Goal: Answer question/provide support: Share knowledge or assist other users

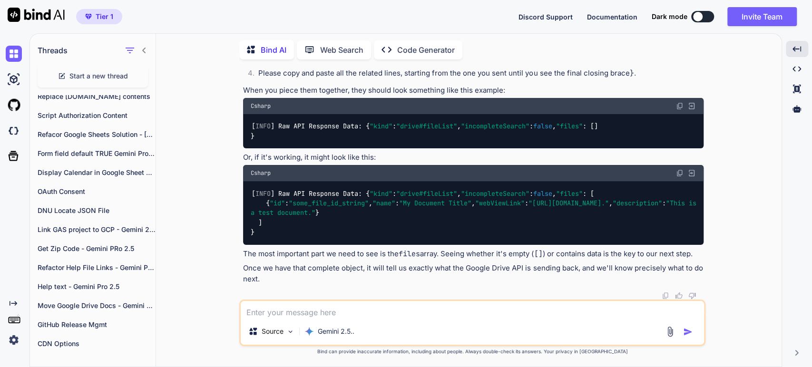
scroll to position [8429, 0]
drag, startPoint x: 407, startPoint y: 294, endPoint x: 415, endPoint y: 278, distance: 17.9
click at [407, 293] on div at bounding box center [473, 296] width 460 height 8
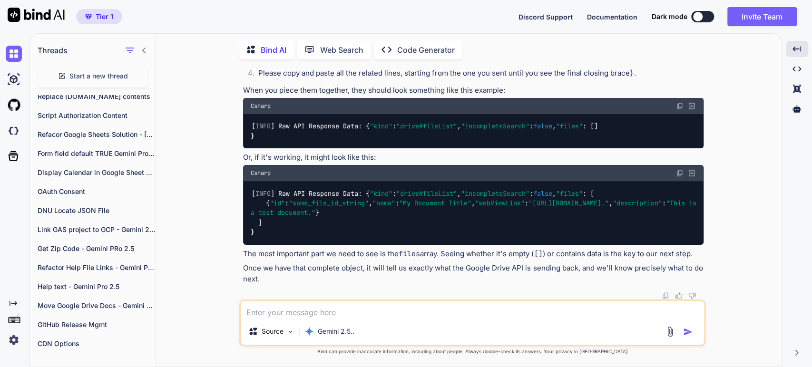
type textarea "x"
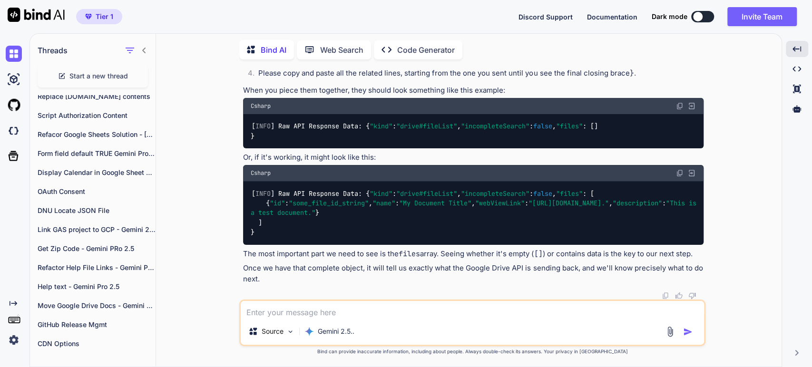
drag, startPoint x: 571, startPoint y: 183, endPoint x: 369, endPoint y: 261, distance: 216.3
copy p "{ "textPayload": "[INFO] Raw API Response Data: {", "insertId": "68dfd68a0004f2…"
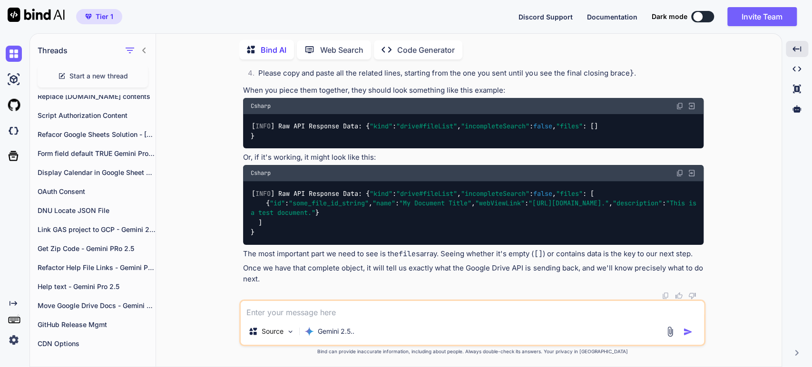
scroll to position [8113, 0]
click at [389, 43] on code "[INFO] Raw API Response Data: {" at bounding box center [434, 39] width 133 height 10
click at [303, 68] on li "Look at the log entries immediately after that one. They will not have the [INF…" at bounding box center [477, 57] width 453 height 21
click at [358, 81] on li "Please copy and paste all the related lines, starting from the one you sent unt…" at bounding box center [477, 74] width 453 height 13
click at [481, 81] on li "Please copy and paste all the related lines, starting from the one you sent unt…" at bounding box center [477, 74] width 453 height 13
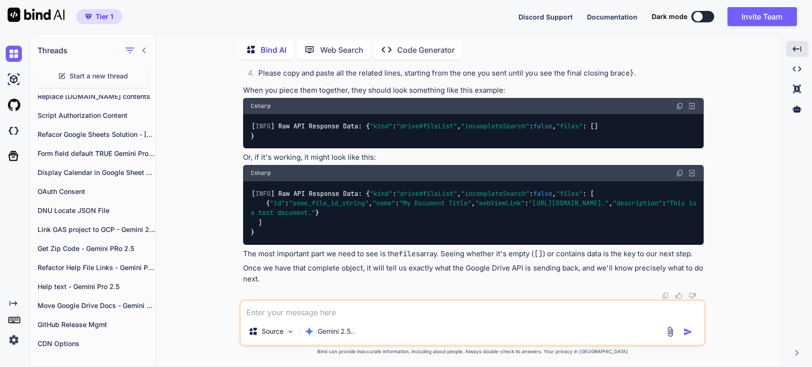
click at [522, 81] on li "Please copy and paste all the related lines, starting from the one you sent unt…" at bounding box center [477, 74] width 453 height 13
click at [264, 310] on textarea at bounding box center [472, 309] width 463 height 17
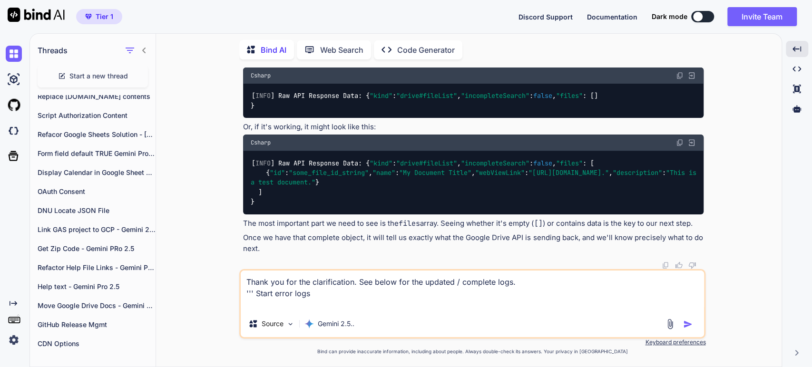
click at [512, 284] on textarea "Thank you for the clarification. See below for the updated / complete logs. '''…" at bounding box center [472, 291] width 463 height 40
click at [317, 300] on textarea "Thank you for the clarification. See below for the updated / complete logs: '''…" at bounding box center [472, 291] width 463 height 40
paste textarea "{ "textPayload": "[INFO] Raw API Response Data: {", "insertId": "68dfff1c000e96…"
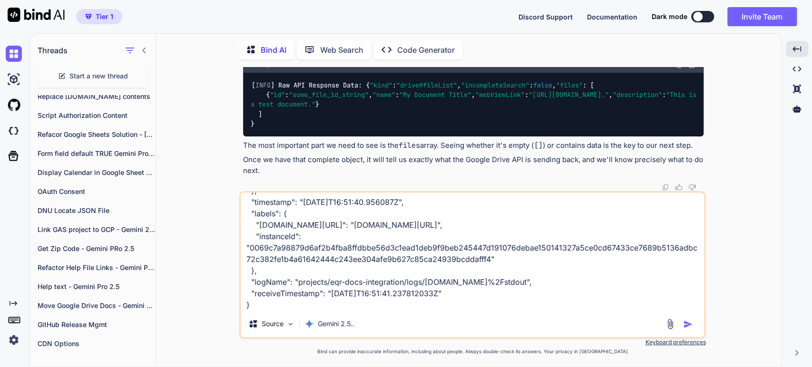
click at [269, 304] on textarea "Thank you for the clarification. See below for the updated / complete logs: '''…" at bounding box center [472, 252] width 463 height 118
click at [274, 311] on div "Thank you for the clarification. See below for the updated / complete logs: '''…" at bounding box center [472, 264] width 466 height 147
click at [264, 307] on textarea "Thank you for the clarification. See below for the updated / complete logs: '''…" at bounding box center [472, 252] width 463 height 118
paste textarea "{ "textPayload": " \"files\": []", "insertId": "68dfff1c000e96ccc4d3e116", "res…"
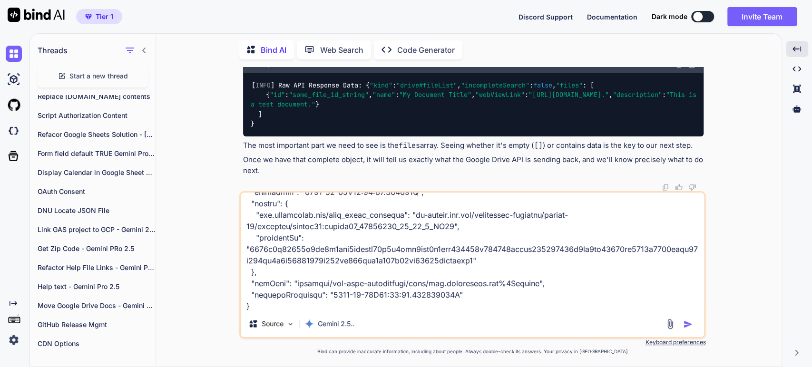
scroll to position [549, 0]
paste textarea "{ "textPayload": "}", "insertId": "68dfff1c000e96d156d64158", "resource": { "ty…"
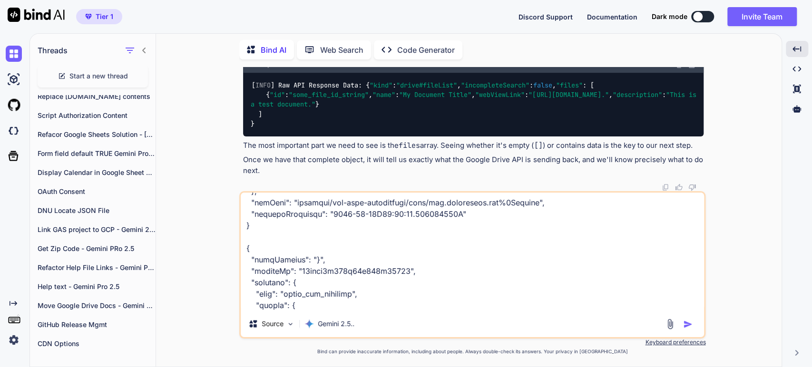
scroll to position [754, 0]
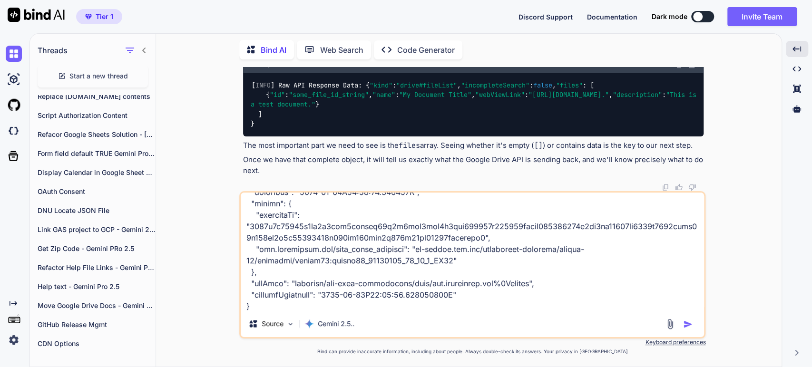
click at [350, 307] on textarea at bounding box center [472, 252] width 463 height 118
paste textarea "{ "textPayload": "[SUCCESS] Found 0 files. Sending formatted data.", "insertId"…"
type textarea "Thank you for the clarification. See below for the updated / complete logs: '''…"
click at [688, 321] on img "button" at bounding box center [688, 325] width 10 height 10
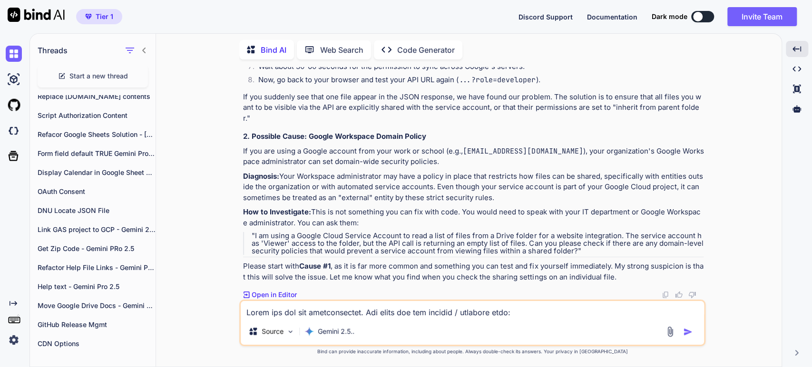
scroll to position [9019, 0]
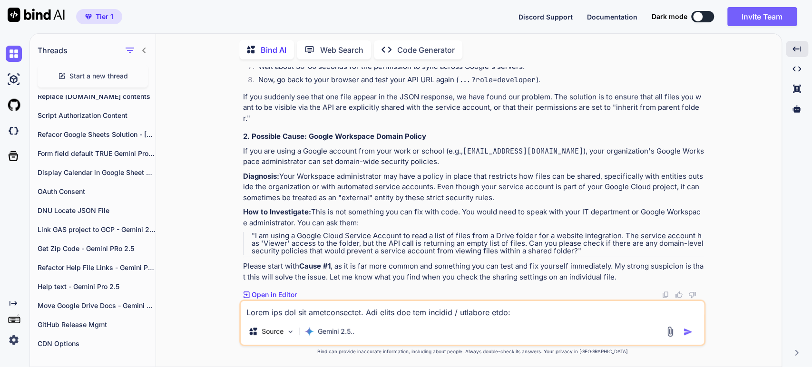
scroll to position [9389, 0]
click at [346, 124] on p "If you suddenly see that one file appear in the JSON response, we have found ou…" at bounding box center [473, 108] width 460 height 32
click at [487, 124] on p "If you suddenly see that one file appear in the JSON response, we have found ou…" at bounding box center [473, 108] width 460 height 32
click at [608, 124] on p "If you suddenly see that one file appear in the JSON response, we have found ou…" at bounding box center [473, 108] width 460 height 32
click at [366, 124] on p "If you suddenly see that one file appear in the JSON response, we have found ou…" at bounding box center [473, 108] width 460 height 32
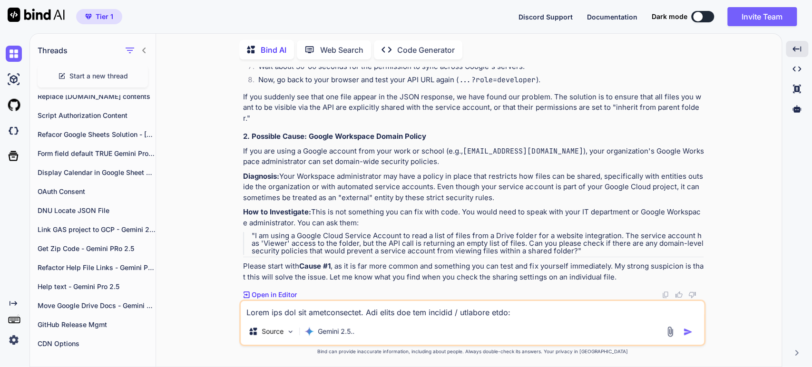
click at [380, 167] on p "If you are using a Google account from your work or school (e.g., [EMAIL_ADDRES…" at bounding box center [473, 156] width 460 height 21
click at [436, 167] on p "If you are using a Google account from your work or school (e.g., [EMAIL_ADDRES…" at bounding box center [473, 156] width 460 height 21
click at [298, 203] on p "Diagnosis: Your Workspace administrator may have a policy in place that restric…" at bounding box center [473, 187] width 460 height 32
click at [405, 257] on hr at bounding box center [473, 257] width 460 height 0
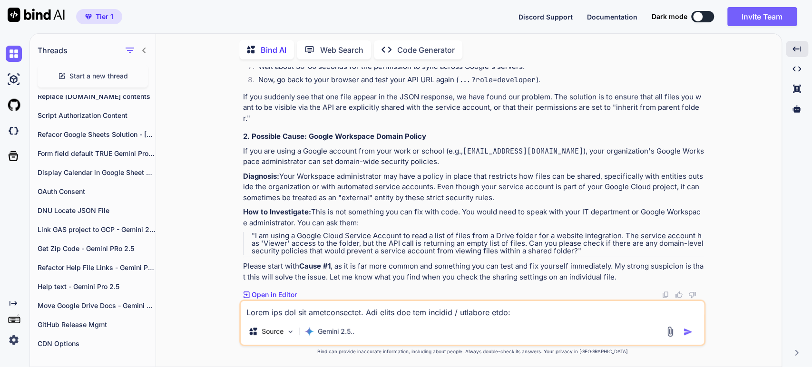
click at [403, 280] on p "Please start with Cause #1 , as it is far more common and something you can tes…" at bounding box center [473, 271] width 460 height 21
click at [379, 281] on p "Please start with Cause #1 , as it is far more common and something you can tes…" at bounding box center [473, 271] width 460 height 21
click at [378, 146] on p "If you are using a Google account from your work or school (e.g., [EMAIL_ADDRES…" at bounding box center [473, 156] width 460 height 21
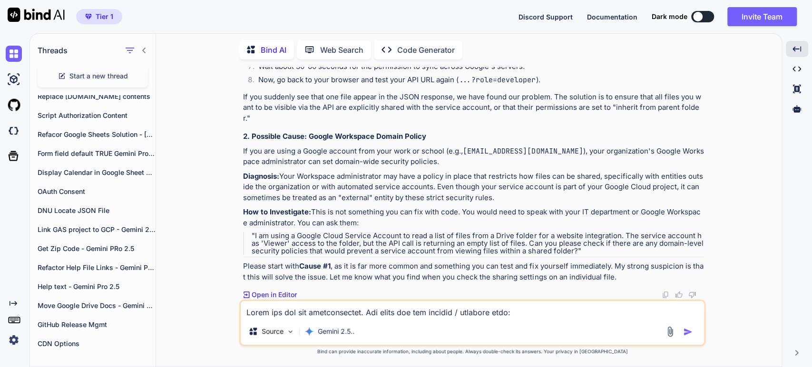
drag, startPoint x: 322, startPoint y: 274, endPoint x: 322, endPoint y: 269, distance: 4.8
click at [321, 40] on li "In the sharing dialog, look at the "People with access" list. I strongly suspec…" at bounding box center [477, 29] width 453 height 21
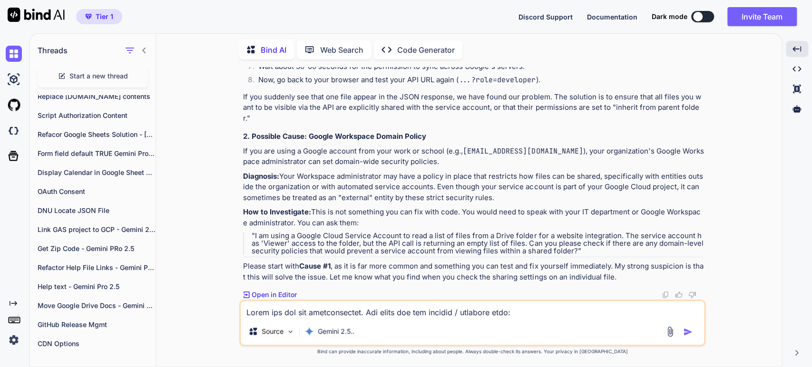
click at [319, 141] on strong "2. Possible Cause: Google Workspace Domain Policy" at bounding box center [334, 136] width 183 height 9
click at [274, 167] on p "If you are using a Google account from your work or school (e.g., [EMAIL_ADDRES…" at bounding box center [473, 156] width 460 height 21
click at [320, 167] on p "If you are using a Google account from your work or school (e.g., [EMAIL_ADDRES…" at bounding box center [473, 156] width 460 height 21
click at [443, 167] on p "If you are using a Google account from your work or school (e.g., [EMAIL_ADDRES…" at bounding box center [473, 156] width 460 height 21
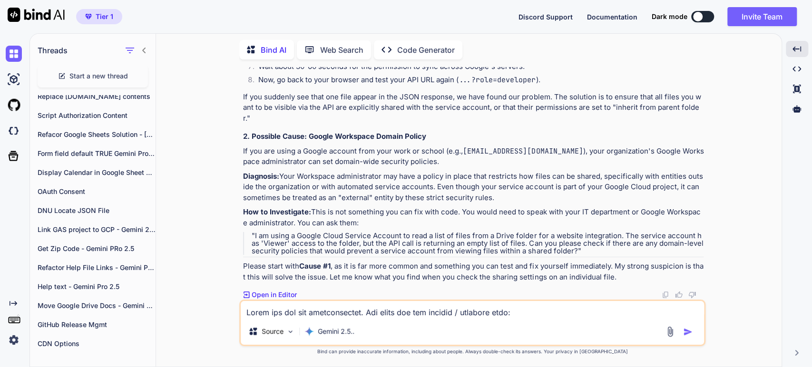
click at [261, 171] on p "Diagnosis: Your Workspace administrator may have a policy in place that restric…" at bounding box center [473, 187] width 460 height 32
click at [423, 171] on p "Diagnosis: Your Workspace administrator may have a policy in place that restric…" at bounding box center [473, 187] width 460 height 32
click at [371, 267] on p "Please start with Cause #1 , as it is far more common and something you can tes…" at bounding box center [473, 271] width 460 height 21
click at [283, 310] on textarea at bounding box center [472, 309] width 463 height 17
click at [298, 310] on textarea at bounding box center [472, 309] width 463 height 17
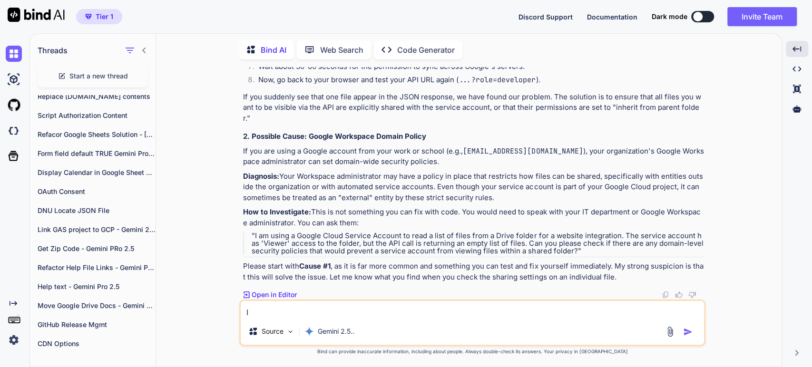
type textarea "I"
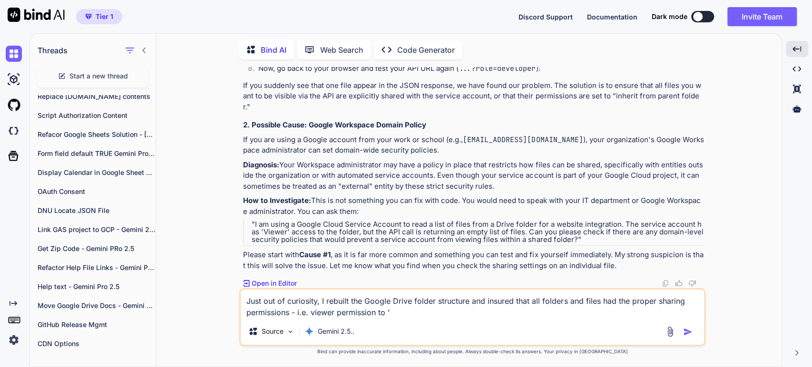
paste textarea "[EMAIL_ADDRESS][DOMAIN_NAME]"
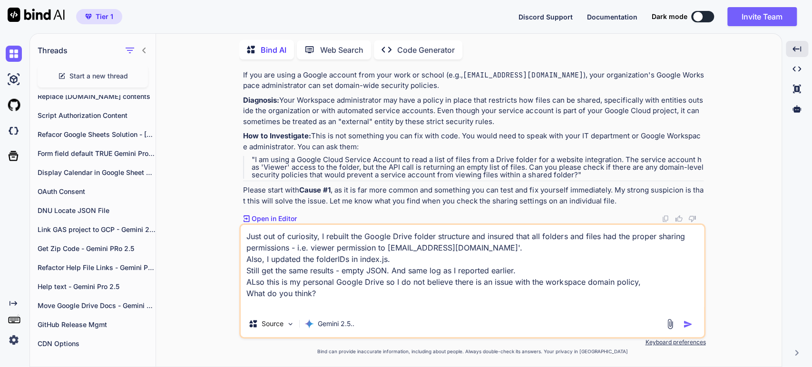
type textarea "Just out of curiosity, I rebuilt the Google Drive folder structure and insured …"
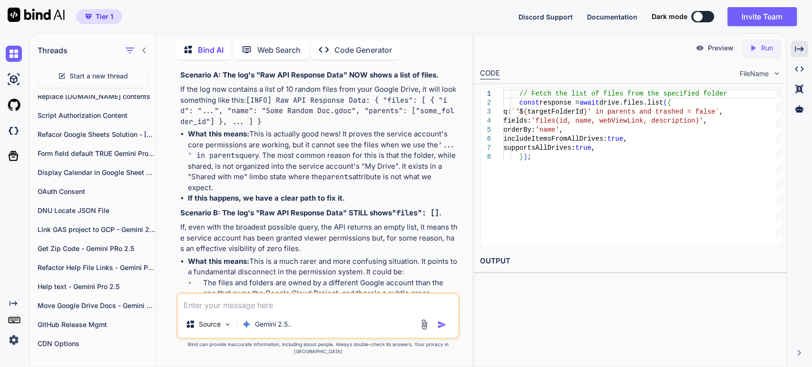
scroll to position [12078, 0]
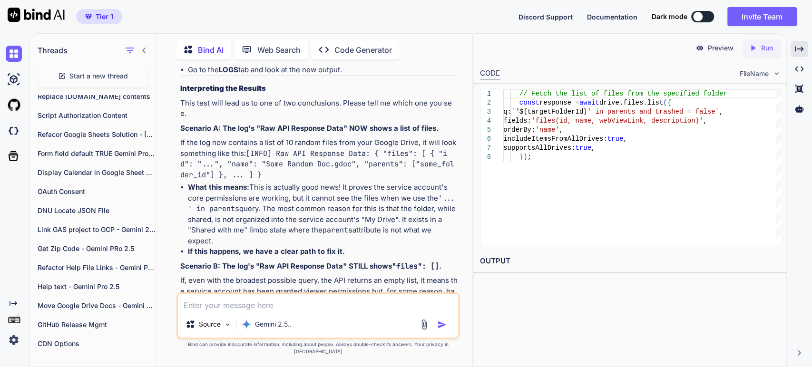
scroll to position [12130, 0]
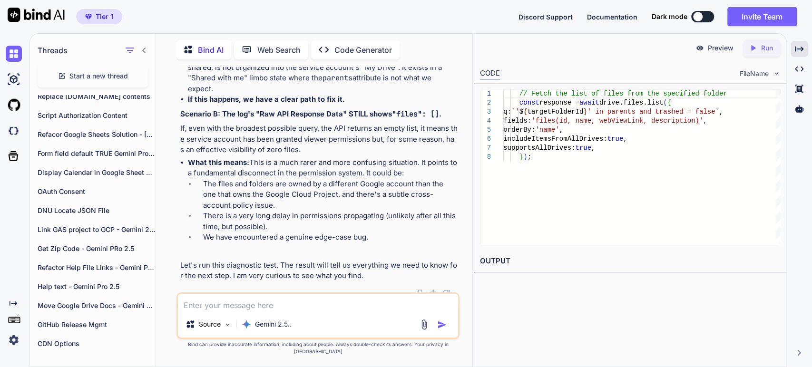
scroll to position [12289, 0]
